Goal: Information Seeking & Learning: Learn about a topic

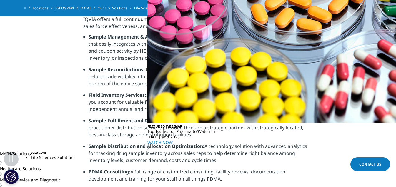
scroll to position [273, 0]
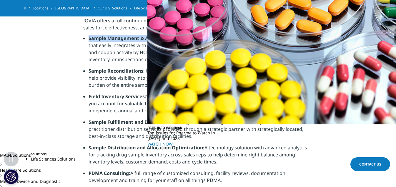
drag, startPoint x: 89, startPoint y: 39, endPoint x: 180, endPoint y: 38, distance: 91.2
click at [180, 38] on li "Sample Management & Accountability: A comprehensive sample management technolog…" at bounding box center [201, 51] width 224 height 33
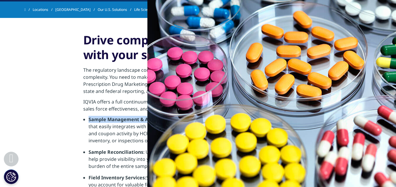
scroll to position [209, 0]
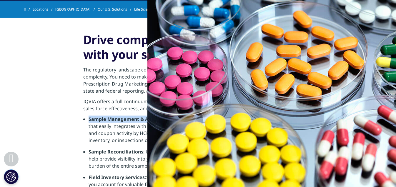
copy strong "Sample Management & Accountability:"
click at [195, 114] on p "IQVIA offers a full continuum of sample accountability solutions to prevent dru…" at bounding box center [198, 107] width 230 height 18
drag, startPoint x: 181, startPoint y: 118, endPoint x: 186, endPoint y: 141, distance: 23.7
click at [186, 141] on li "Sample Management & Accountability: A comprehensive sample management technolog…" at bounding box center [201, 132] width 224 height 33
copy li "A comprehensive sample management technology solution that easily integrates wi…"
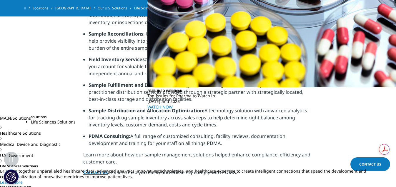
scroll to position [313, 0]
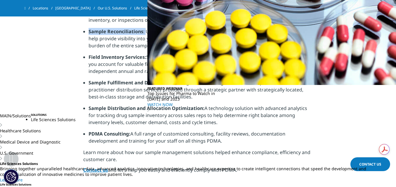
drag, startPoint x: 89, startPoint y: 30, endPoint x: 144, endPoint y: 31, distance: 55.3
click at [144, 31] on li "Sample Reconciliations : Using our Part 11-validated sample accountability soft…" at bounding box center [201, 41] width 224 height 26
copy li "Sample Reconciliations :"
click at [175, 46] on li "Sample Reconciliations : Using our Part 11-validated sample accountability soft…" at bounding box center [201, 41] width 224 height 26
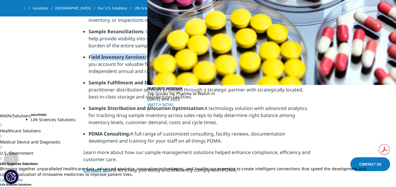
drag, startPoint x: 90, startPoint y: 56, endPoint x: 146, endPoint y: 58, distance: 55.9
click at [146, 58] on li "Field Inventory Services: Strategically located inall 50 states and [US_STATE],…" at bounding box center [201, 67] width 224 height 26
click at [161, 36] on li "Sample Reconciliations : Using our Part 11-validated sample accountability soft…" at bounding box center [201, 41] width 224 height 26
drag, startPoint x: 89, startPoint y: 56, endPoint x: 144, endPoint y: 58, distance: 54.1
click at [144, 58] on strong "Field Inventory Services:" at bounding box center [118, 57] width 58 height 6
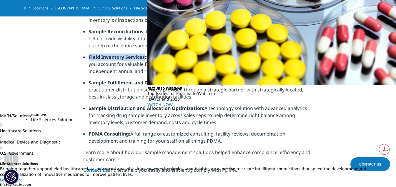
copy strong "Field Inventory Services"
drag, startPoint x: 147, startPoint y: 57, endPoint x: 280, endPoint y: 71, distance: 133.6
click at [280, 71] on li "Field Inventory Services: Strategically located inall 50 states and [US_STATE],…" at bounding box center [201, 67] width 224 height 26
copy li "Strategically located inall 50 states and [US_STATE], our specialists can help …"
click at [169, 94] on li "Sample Fulfillment and Distribution: Storage, warehousing and direct-to-rep and…" at bounding box center [201, 92] width 224 height 26
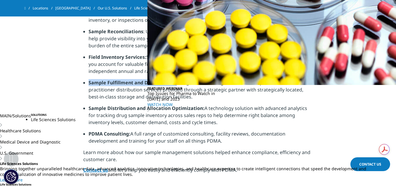
drag, startPoint x: 89, startPoint y: 82, endPoint x: 174, endPoint y: 81, distance: 85.3
click at [174, 81] on li "Sample Fulfillment and Distribution: Storage, warehousing and direct-to-rep and…" at bounding box center [201, 92] width 224 height 26
copy li "Sample Fulfillment and Distribution:"
click at [182, 96] on li "Sample Fulfillment and Distribution: Storage, warehousing and direct-to-rep and…" at bounding box center [201, 92] width 224 height 26
click at [181, 97] on li "Sample Fulfillment and Distribution: Storage, warehousing and direct-to-rep and…" at bounding box center [201, 92] width 224 height 26
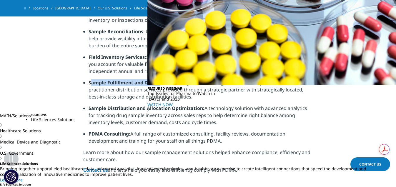
drag, startPoint x: 90, startPoint y: 83, endPoint x: 159, endPoint y: 83, distance: 68.8
click at [159, 83] on strong "Sample Fulfillment and Distribution:" at bounding box center [132, 82] width 86 height 6
click at [189, 88] on li "Sample Fulfillment and Distribution: Storage, warehousing and direct-to-rep and…" at bounding box center [201, 92] width 224 height 26
drag, startPoint x: 174, startPoint y: 83, endPoint x: 186, endPoint y: 94, distance: 15.8
click at [186, 94] on li "Sample Fulfillment and Distribution: Storage, warehousing and direct-to-rep and…" at bounding box center [201, 92] width 224 height 26
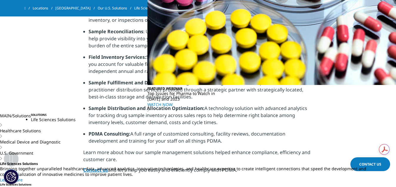
copy li "Storage, warehousing and direct-to-rep and direct-to- practitioner distribution…"
click at [116, 118] on li "Sample Distribution and Allocation Optimization: A technology solution with adv…" at bounding box center [201, 118] width 224 height 26
drag, startPoint x: 89, startPoint y: 108, endPoint x: 203, endPoint y: 109, distance: 113.2
click at [203, 109] on strong "Sample Distribution and Allocation Optimization:" at bounding box center [147, 108] width 116 height 6
copy strong "Sample Distribution and Allocation Optimization:"
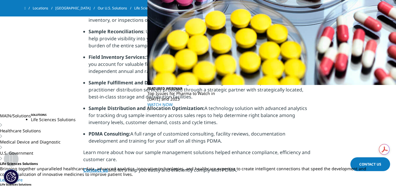
click at [220, 109] on li "Sample Distribution and Allocation Optimization: A technology solution with adv…" at bounding box center [201, 118] width 224 height 26
drag, startPoint x: 205, startPoint y: 109, endPoint x: 223, endPoint y: 122, distance: 22.9
click at [223, 122] on li "Sample Distribution and Allocation Optimization: A technology solution with adv…" at bounding box center [201, 118] width 224 height 26
copy li "A technology solution with advanced analytics for tracking drug sample inventor…"
click at [146, 135] on li "PDMA Consulting: A full range of customized consulting, facility reviews, docum…" at bounding box center [201, 139] width 224 height 19
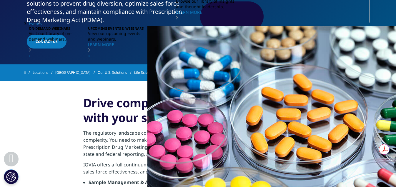
scroll to position [133, 0]
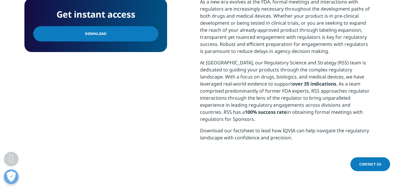
scroll to position [247, 0]
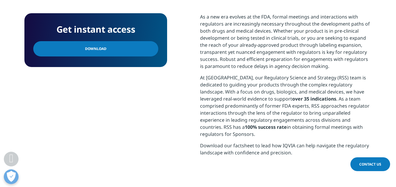
click at [286, 46] on p "As a new era evolves at the FDA, formal meetings and interactions with regulato…" at bounding box center [285, 43] width 171 height 61
